Goal: Book appointment/travel/reservation

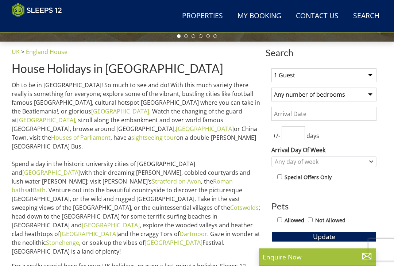
scroll to position [253, 0]
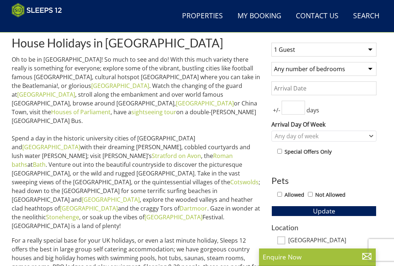
click at [373, 50] on select "1 Guest 2 Guests 3 Guests 4 Guests 5 Guests 6 Guests 7 Guests 8 Guests 9 Guests…" at bounding box center [323, 50] width 105 height 14
select select "12"
click at [371, 70] on select "Any number of bedrooms 3 Bedrooms 4 Bedrooms 5 Bedrooms 6 Bedrooms 7 Bedrooms 8…" at bounding box center [323, 69] width 105 height 14
select select "6"
click at [345, 90] on input "Date" at bounding box center [323, 88] width 105 height 14
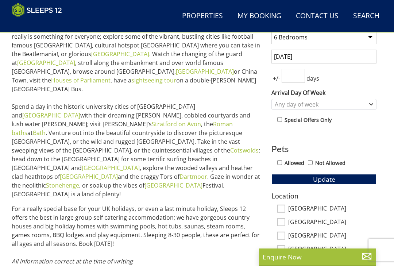
scroll to position [284, 0]
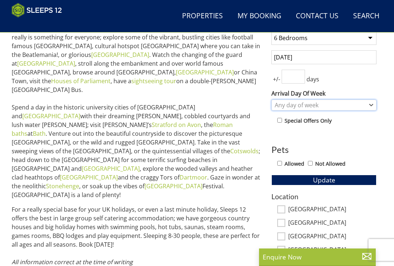
click at [367, 107] on div "Any day of week" at bounding box center [323, 105] width 105 height 11
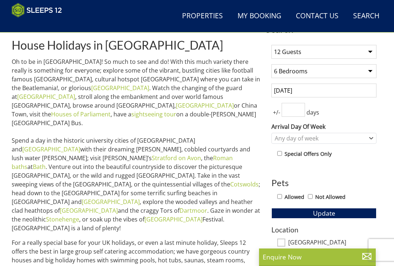
scroll to position [251, 0]
click at [357, 89] on input "03/07/2026" at bounding box center [323, 91] width 105 height 14
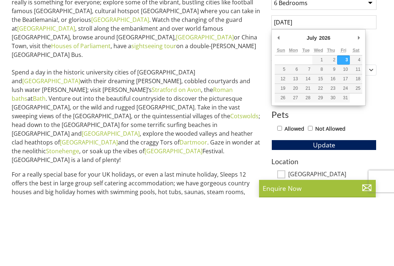
type input "[DATE]"
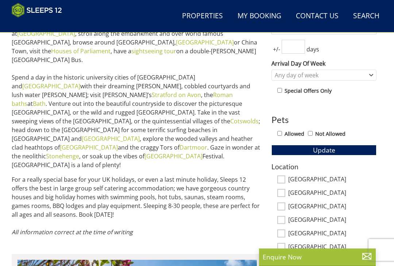
scroll to position [312, 0]
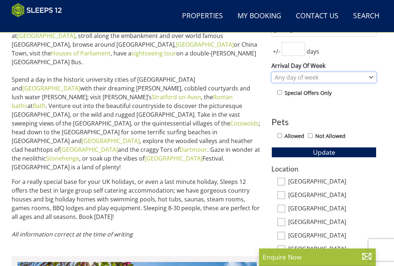
click at [365, 76] on div "Any day of week" at bounding box center [320, 77] width 94 height 8
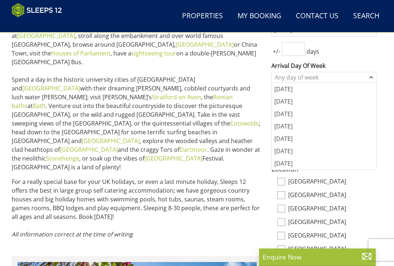
click at [335, 138] on div "[DATE]" at bounding box center [324, 138] width 104 height 12
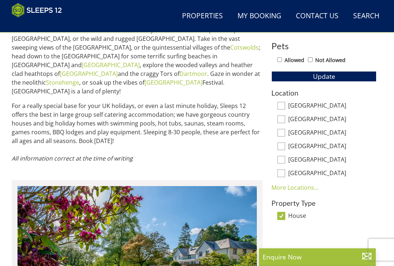
scroll to position [373, 0]
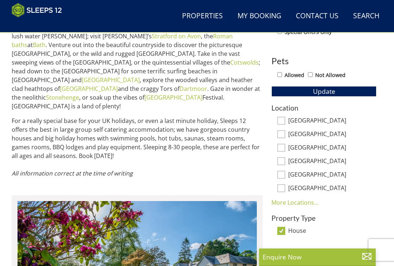
click at [347, 90] on button "Update" at bounding box center [323, 91] width 105 height 10
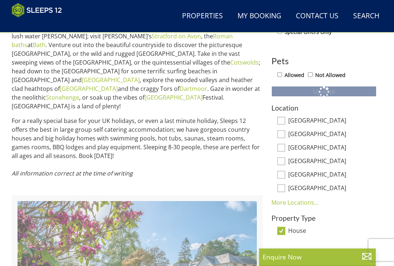
click at [310, 199] on link "More Locations..." at bounding box center [294, 202] width 47 height 8
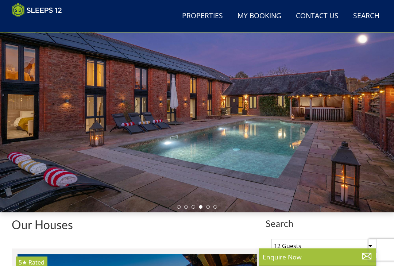
scroll to position [53, 0]
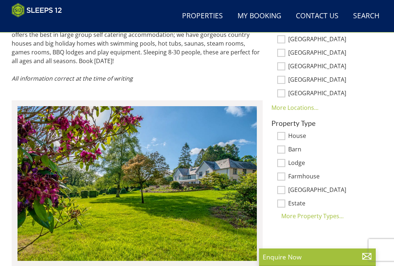
scroll to position [467, 0]
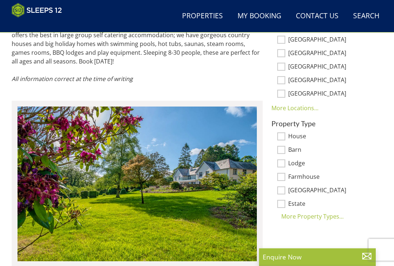
click at [306, 109] on link "More Locations..." at bounding box center [294, 108] width 47 height 8
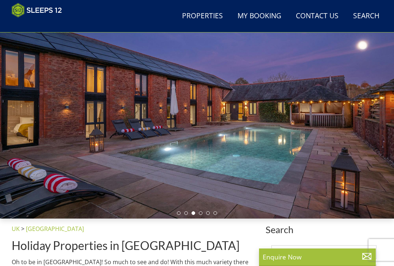
scroll to position [0, 0]
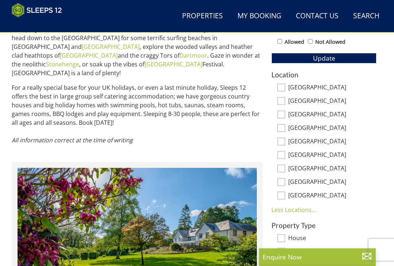
click at [310, 88] on label "[GEOGRAPHIC_DATA]" at bounding box center [332, 88] width 88 height 8
click at [285, 88] on input "[GEOGRAPHIC_DATA]" at bounding box center [281, 88] width 8 height 8
checkbox input "true"
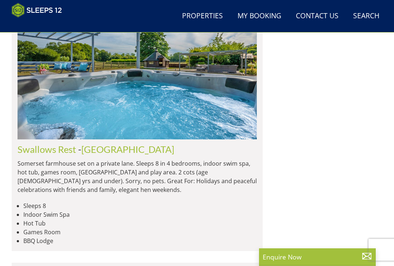
scroll to position [898, 0]
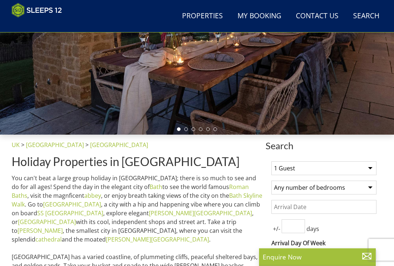
click at [367, 168] on select "1 Guest 2 Guests 3 Guests 4 Guests 5 Guests 6 Guests 7 Guests 8 Guests 9 Guests…" at bounding box center [323, 169] width 105 height 14
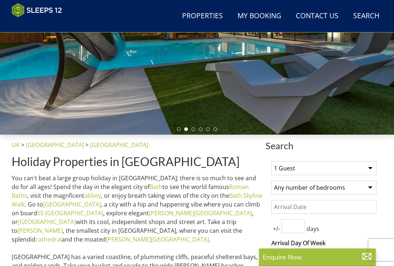
select select "12"
click at [365, 187] on select "Any number of bedrooms 3 Bedrooms 4 Bedrooms 5 Bedrooms 6 Bedrooms 7 Bedrooms 8…" at bounding box center [323, 188] width 105 height 14
select select "6"
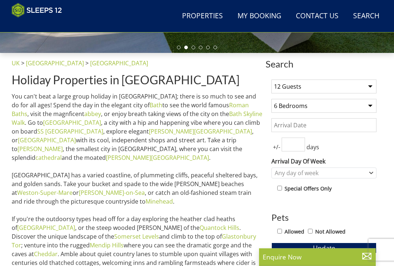
scroll to position [223, 0]
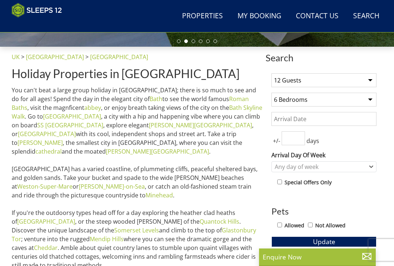
click at [343, 117] on input "Date" at bounding box center [323, 119] width 105 height 14
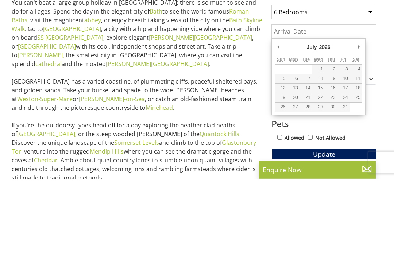
type input "[DATE]"
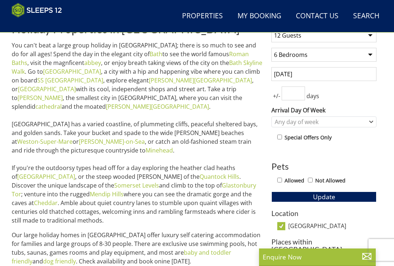
scroll to position [267, 0]
click at [300, 93] on input "number" at bounding box center [293, 94] width 23 height 14
type input "2"
click at [351, 196] on button "Update" at bounding box center [323, 197] width 105 height 10
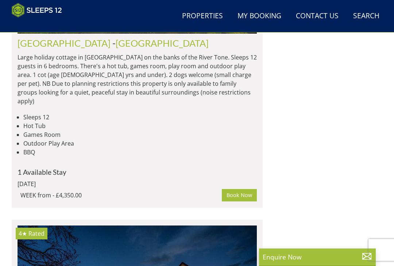
scroll to position [646, 0]
